Goal: Task Accomplishment & Management: Use online tool/utility

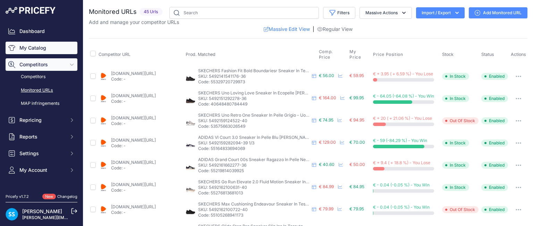
click at [35, 47] on link "My Catalog" at bounding box center [42, 48] width 72 height 12
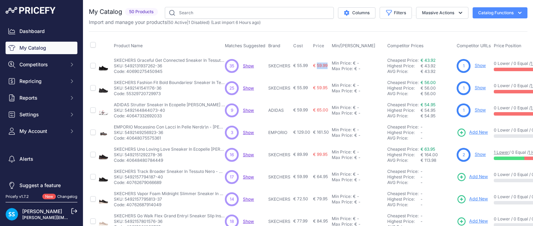
drag, startPoint x: 317, startPoint y: 67, endPoint x: 326, endPoint y: 68, distance: 8.7
click at [327, 68] on span "€ 59.99" at bounding box center [320, 65] width 15 height 5
click at [434, 59] on link "€ 43.92" at bounding box center [428, 60] width 15 height 5
click at [368, 69] on div "Max Price: € -" at bounding box center [358, 69] width 53 height 6
click at [369, 78] on td "Min Price: € - Click to Edit Min Price Max Price: € - Click to Edit Max Price" at bounding box center [358, 89] width 56 height 22
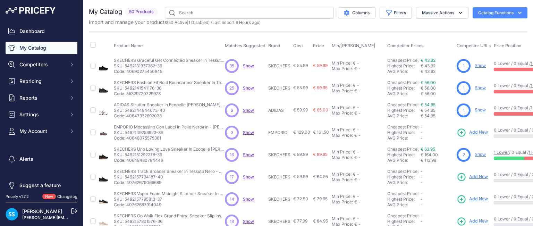
click at [251, 68] on span "Show" at bounding box center [248, 65] width 11 height 5
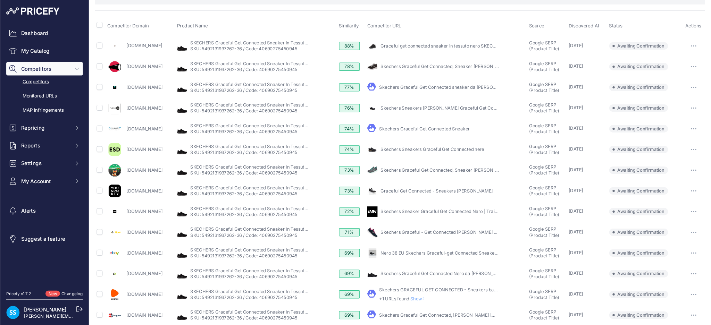
scroll to position [54, 0]
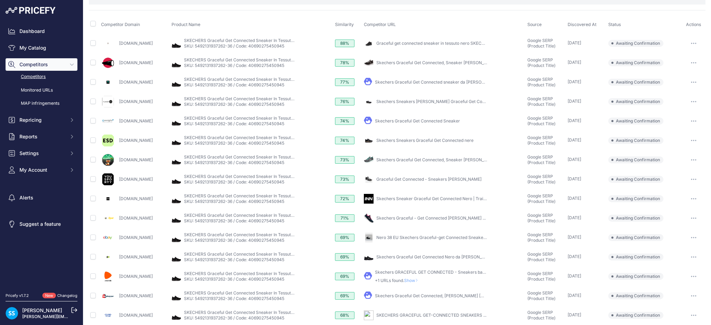
drag, startPoint x: 520, startPoint y: 2, endPoint x: 439, endPoint y: 14, distance: 81.3
click at [439, 14] on div "Competitor Domain Product Name Similarity Competitor URL Source" at bounding box center [397, 216] width 617 height 412
click at [533, 66] on button "button" at bounding box center [694, 63] width 14 height 10
click at [533, 175] on button "button" at bounding box center [694, 180] width 14 height 10
click at [39, 49] on link "My Catalog" at bounding box center [42, 48] width 72 height 12
